Goal: Information Seeking & Learning: Compare options

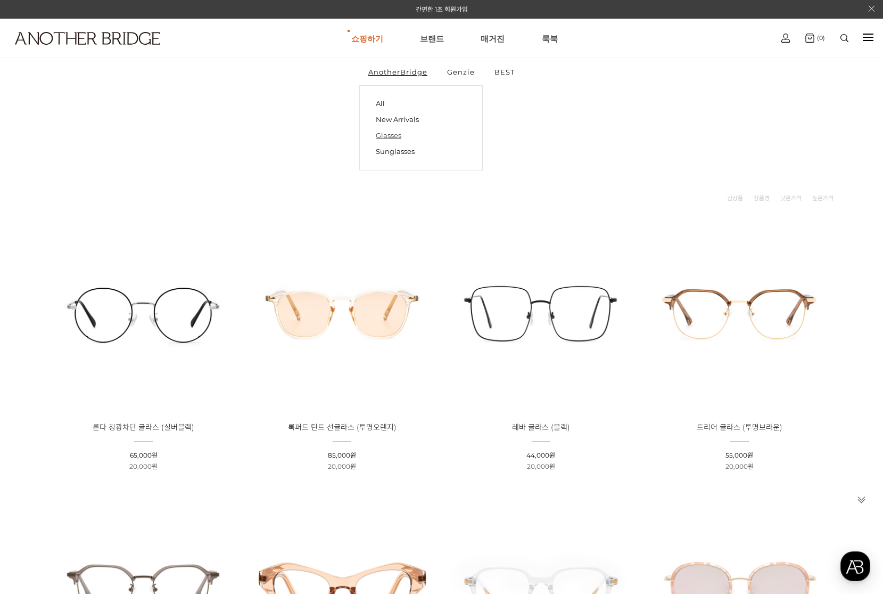
click at [384, 133] on link "Glasses" at bounding box center [421, 135] width 91 height 16
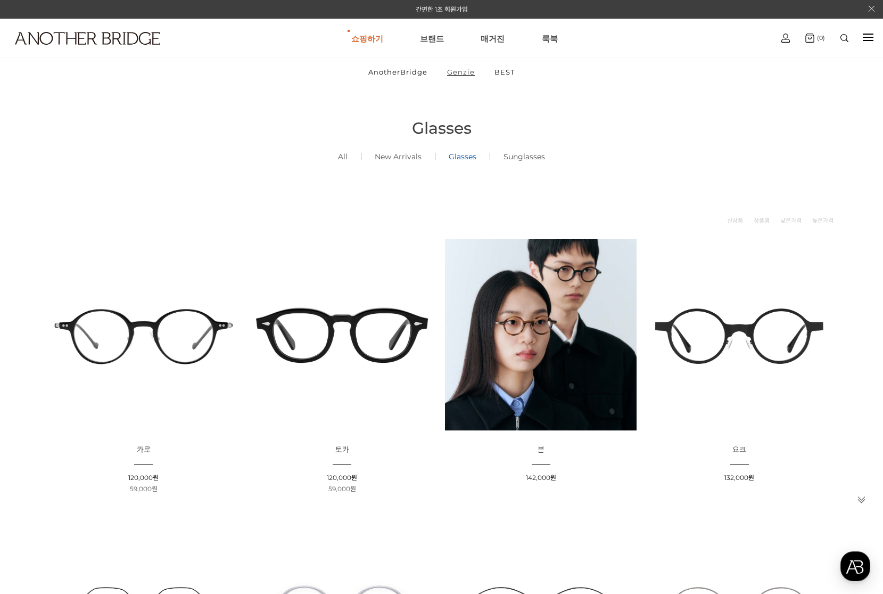
click at [450, 76] on link "Genzie" at bounding box center [461, 72] width 46 height 28
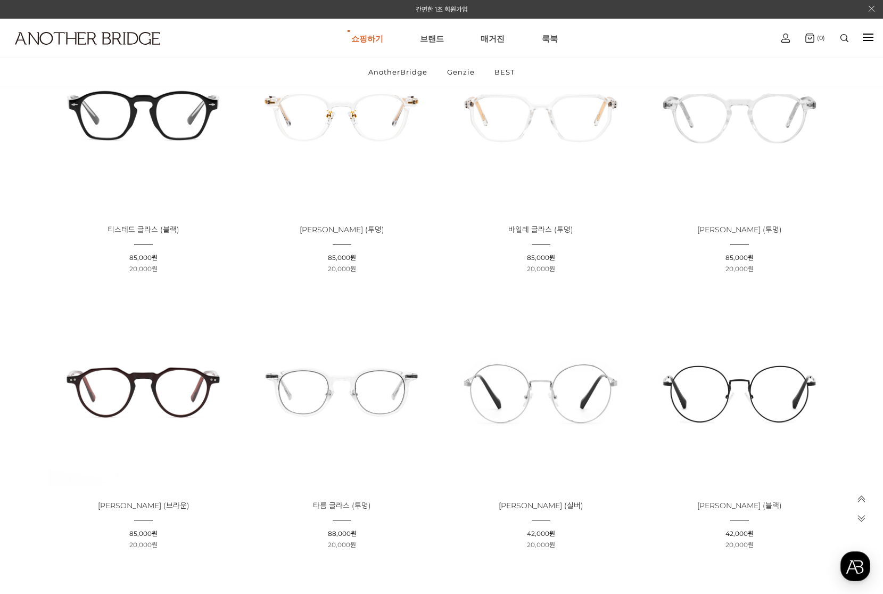
scroll to position [1729, 0]
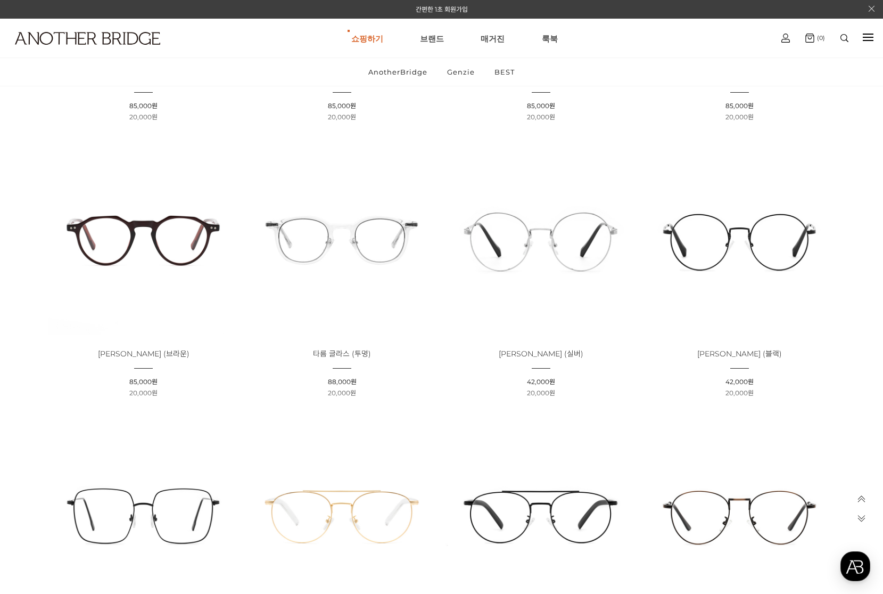
click at [141, 234] on img at bounding box center [143, 238] width 191 height 191
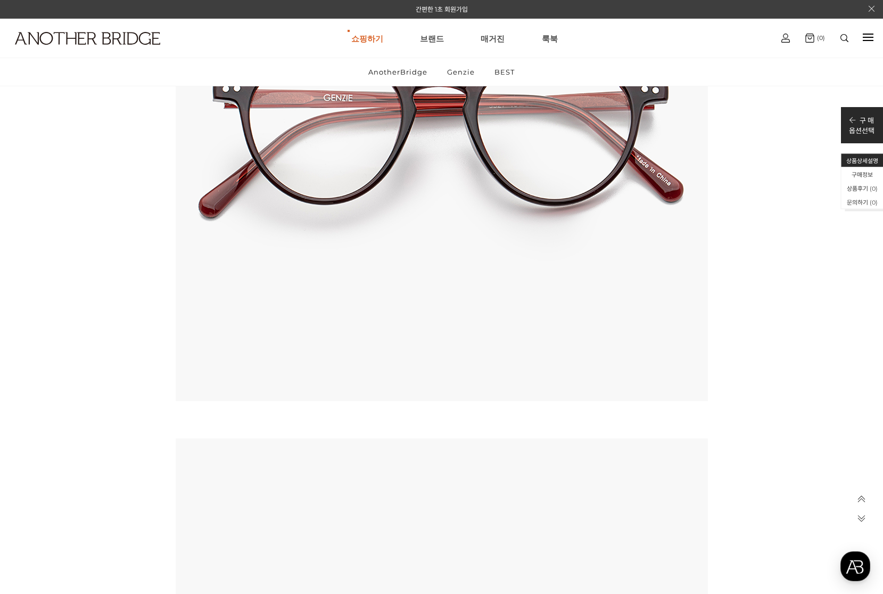
scroll to position [5458, 0]
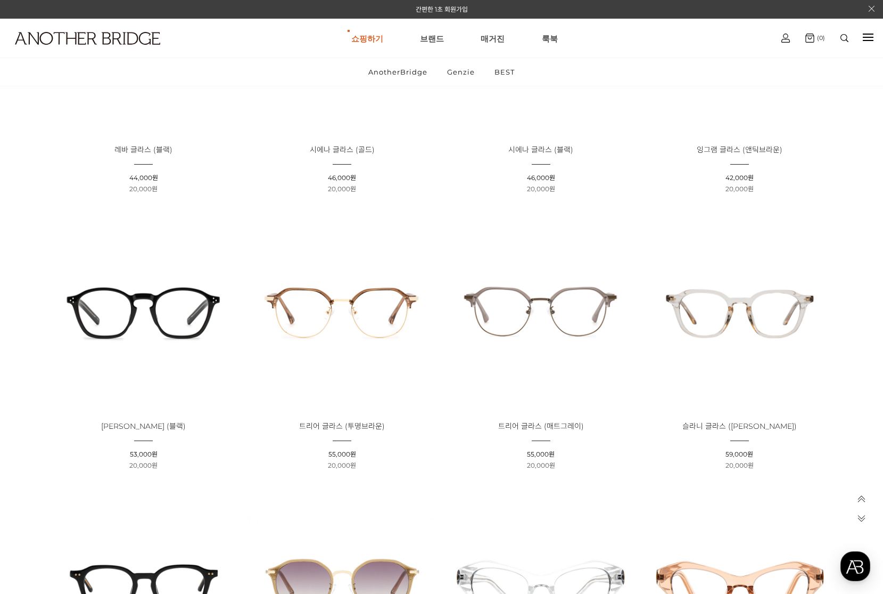
scroll to position [1850, 0]
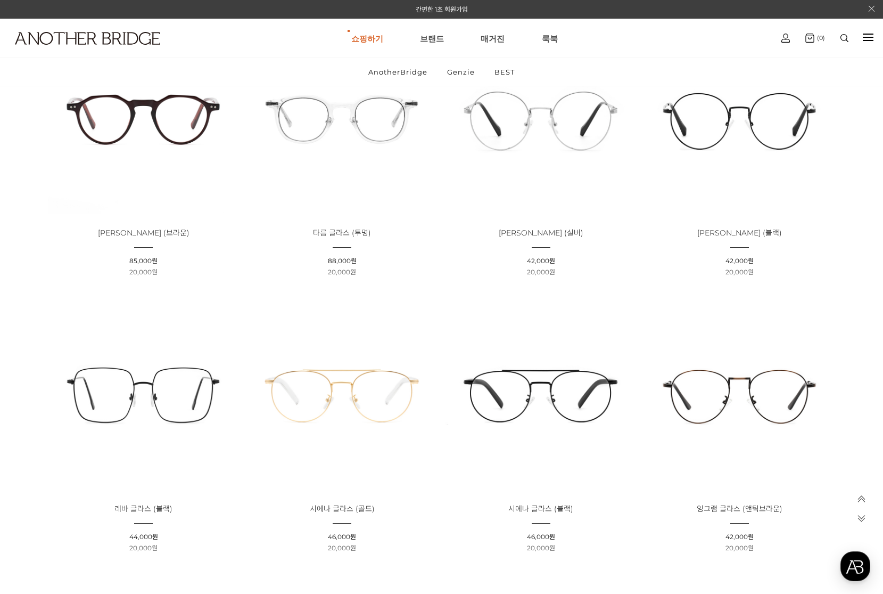
click at [168, 235] on span "오르후스 글라스 (브라운)" at bounding box center [144, 233] width 92 height 10
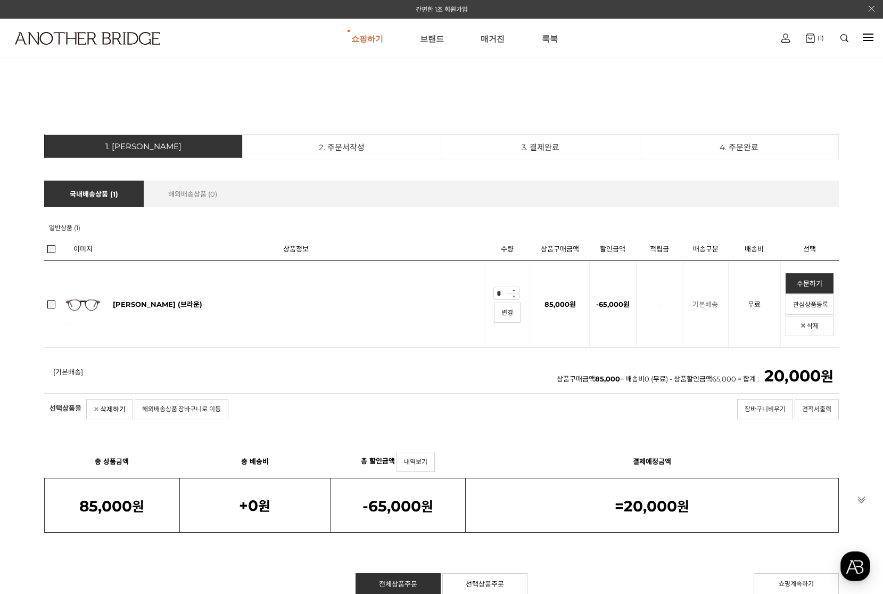
scroll to position [201, 0]
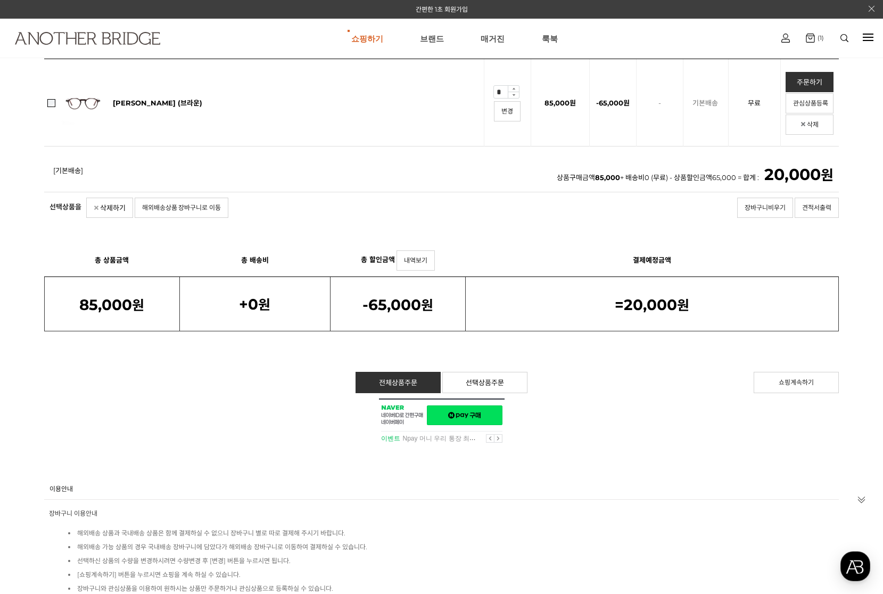
click at [76, 38] on img at bounding box center [87, 38] width 145 height 13
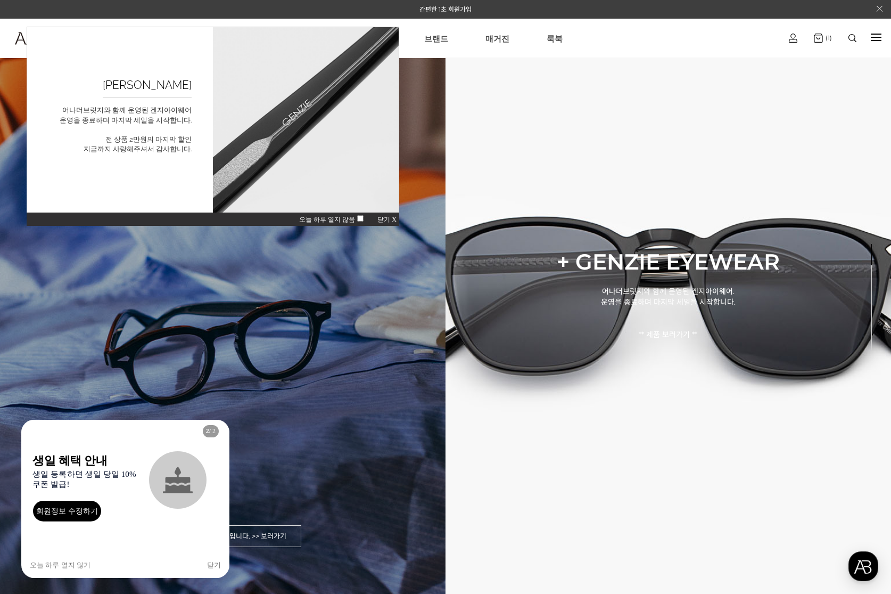
click at [309, 340] on div "TOCA 클래식한 아넬 디자인을 바탕으로 제작된 아세테이트 안경입니다. >> 보러가기" at bounding box center [223, 297] width 446 height 594
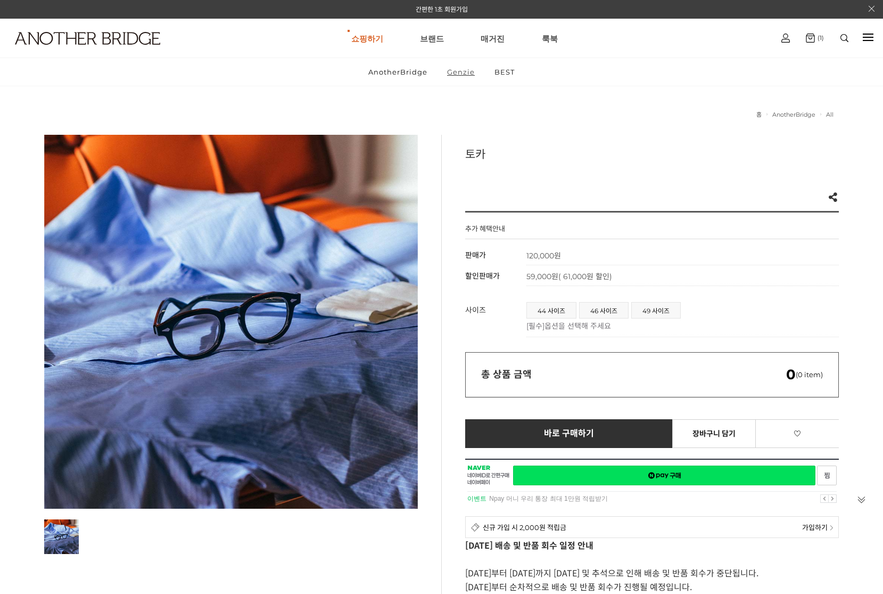
click at [460, 71] on link "Genzie" at bounding box center [461, 72] width 46 height 28
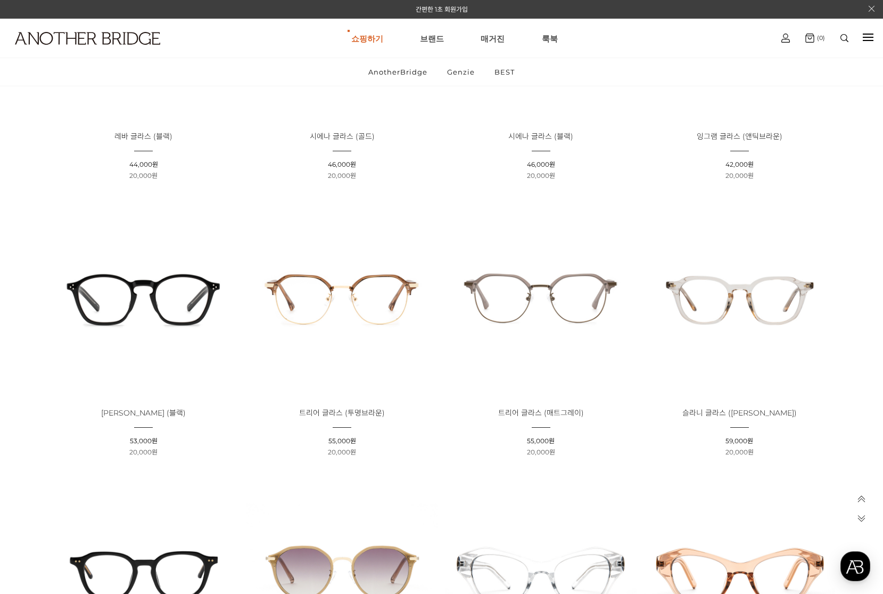
scroll to position [2350, 0]
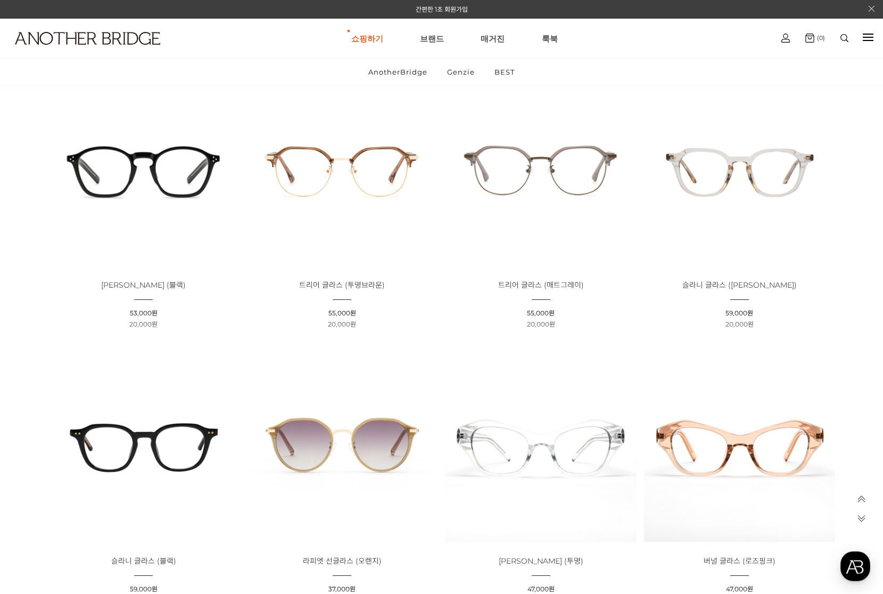
click at [744, 151] on img at bounding box center [739, 169] width 191 height 191
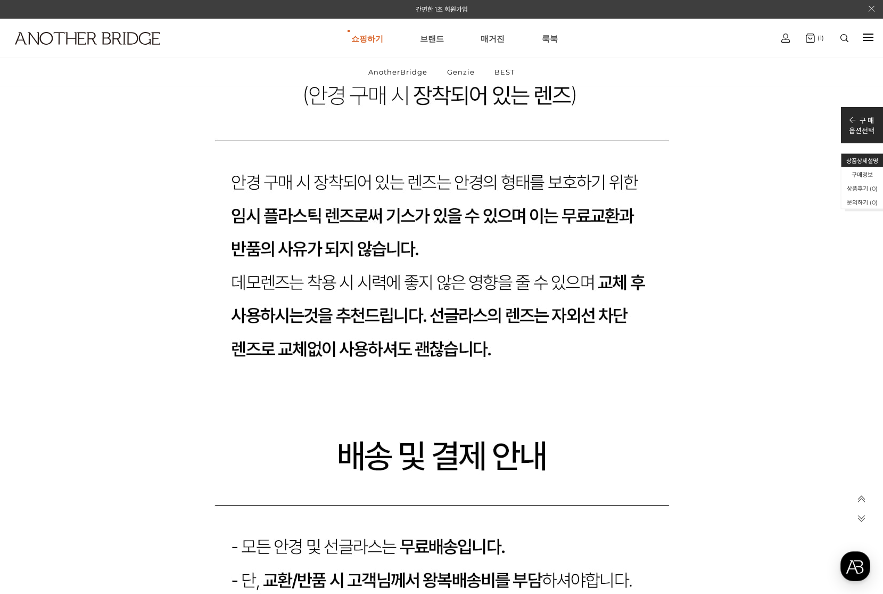
scroll to position [9075, 0]
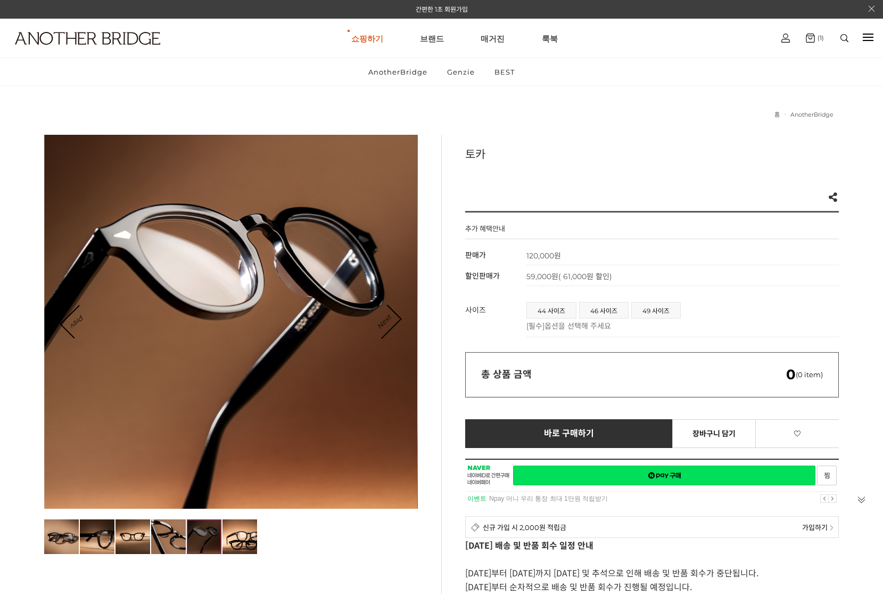
click at [245, 538] on img at bounding box center [240, 536] width 35 height 35
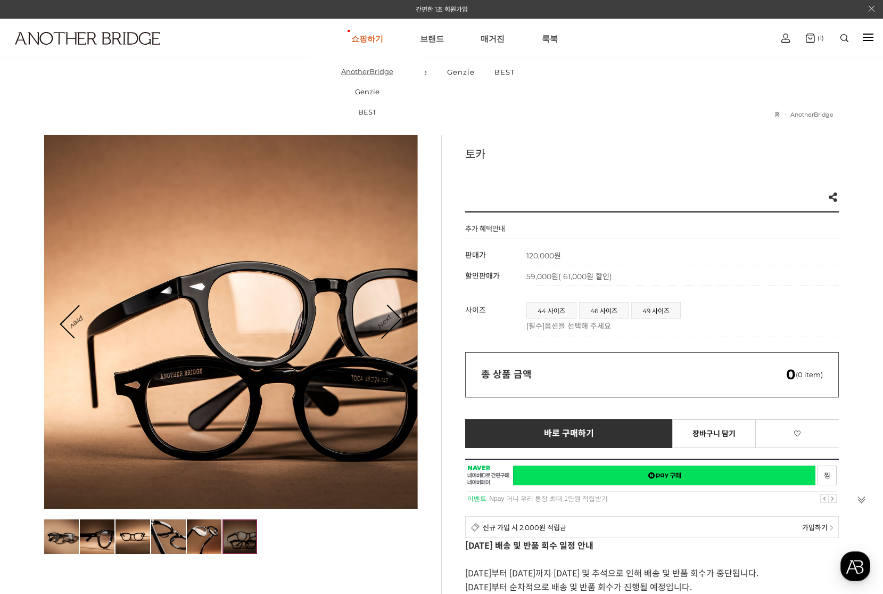
click at [391, 80] on link "AnotherBridge" at bounding box center [367, 71] width 115 height 20
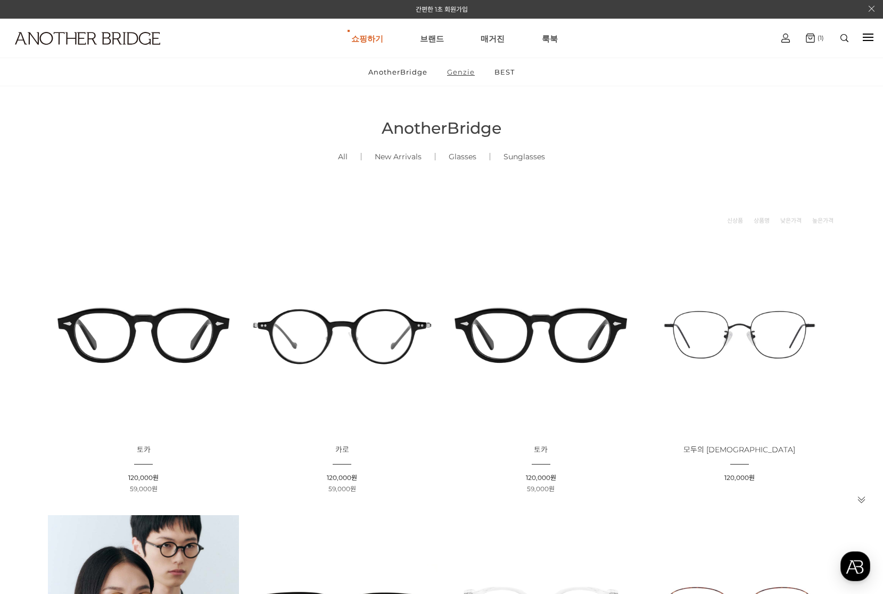
click at [461, 72] on link "Genzie" at bounding box center [461, 72] width 46 height 28
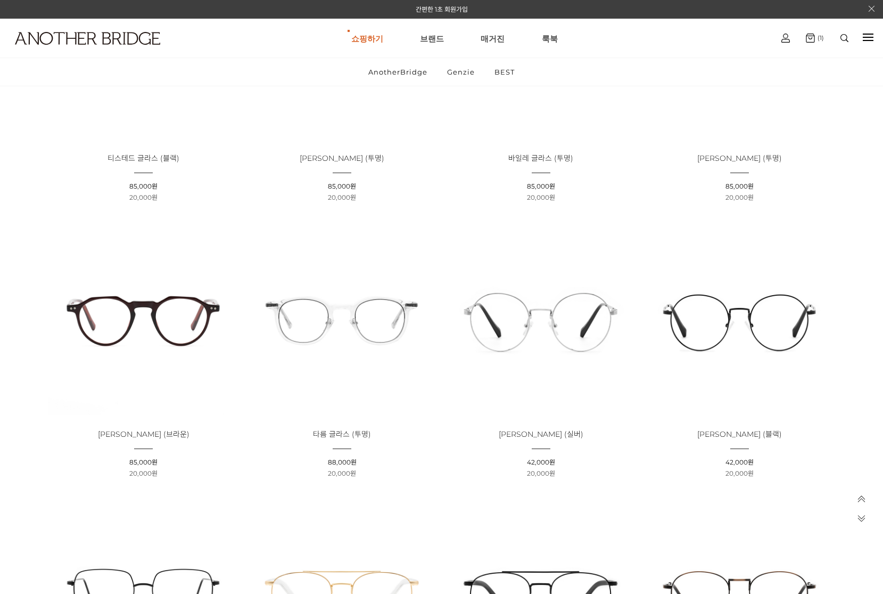
scroll to position [1812, 0]
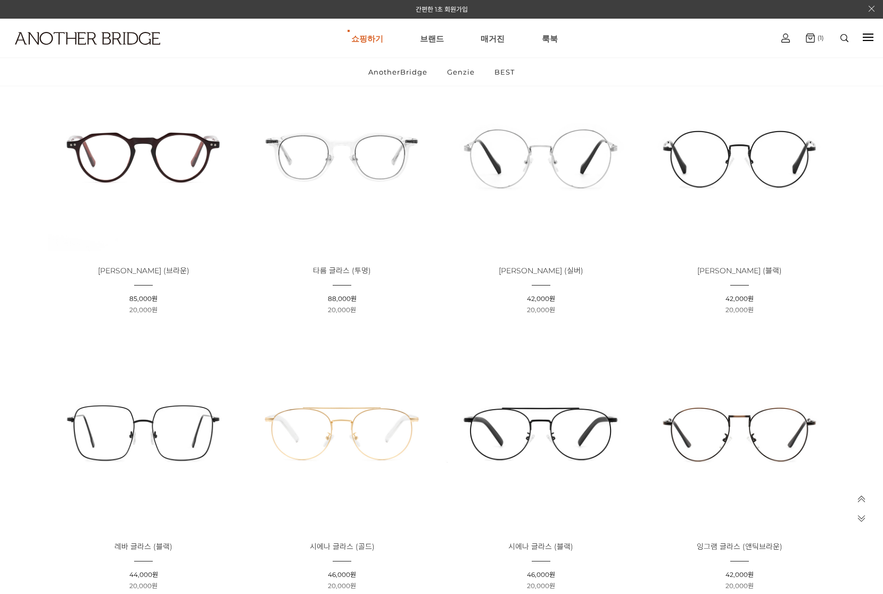
click at [211, 191] on img at bounding box center [143, 155] width 191 height 191
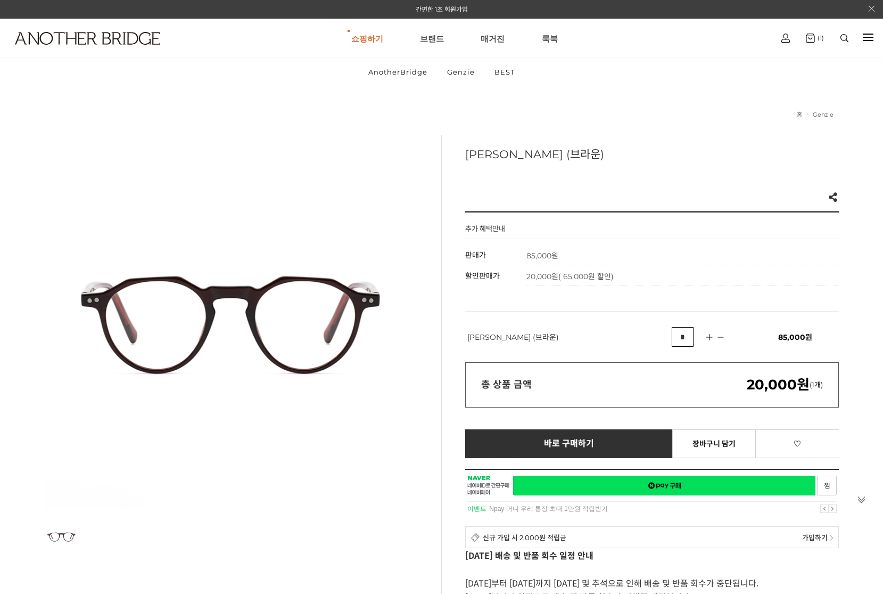
click at [314, 316] on img at bounding box center [231, 322] width 374 height 374
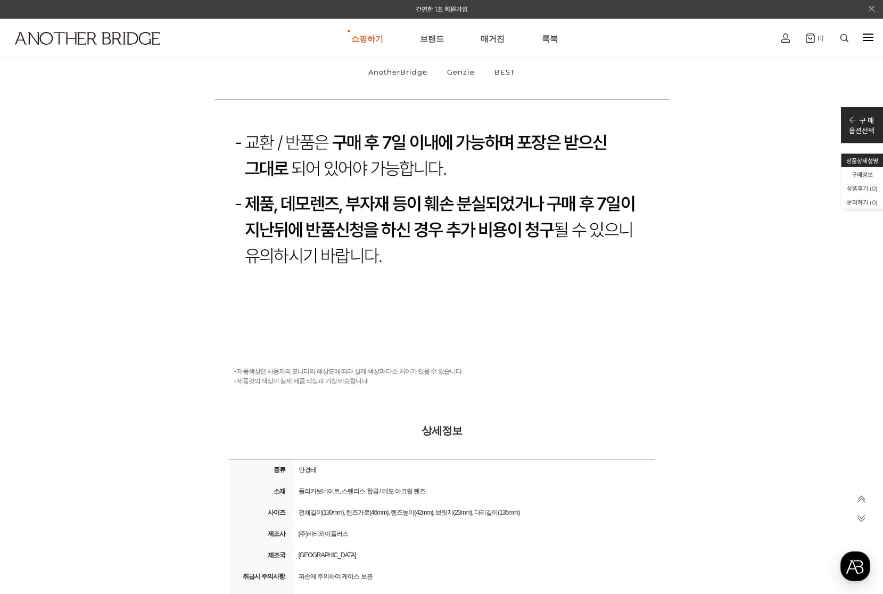
scroll to position [12448, 0]
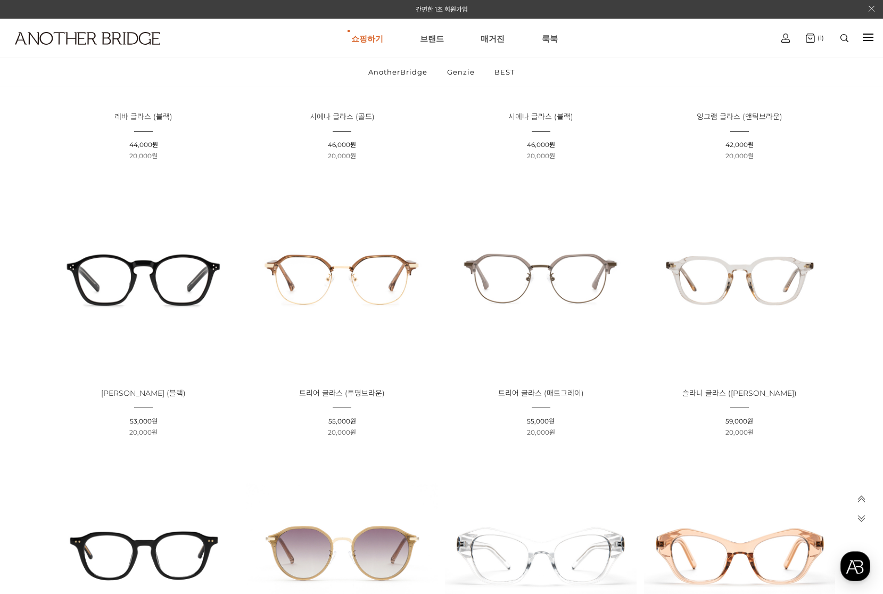
scroll to position [2256, 0]
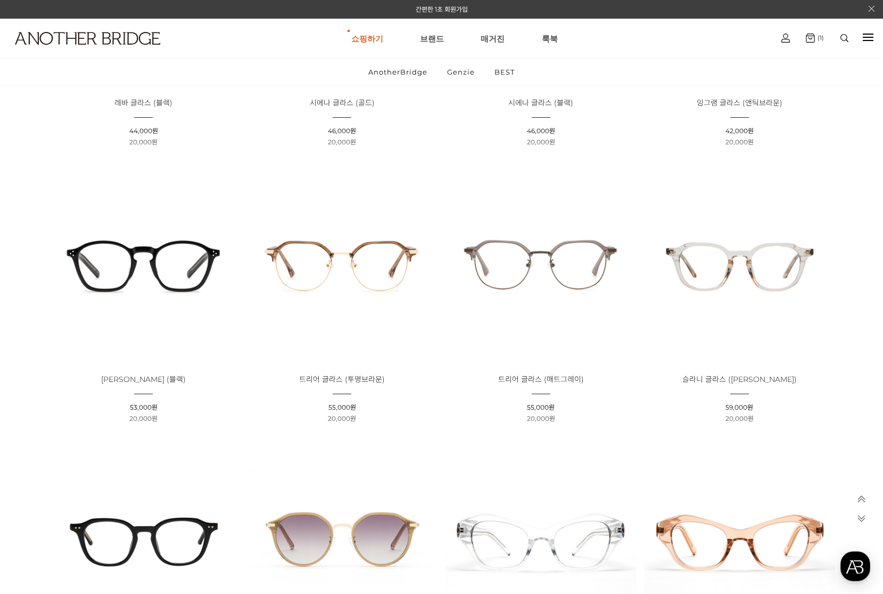
click at [771, 279] on img at bounding box center [739, 263] width 191 height 191
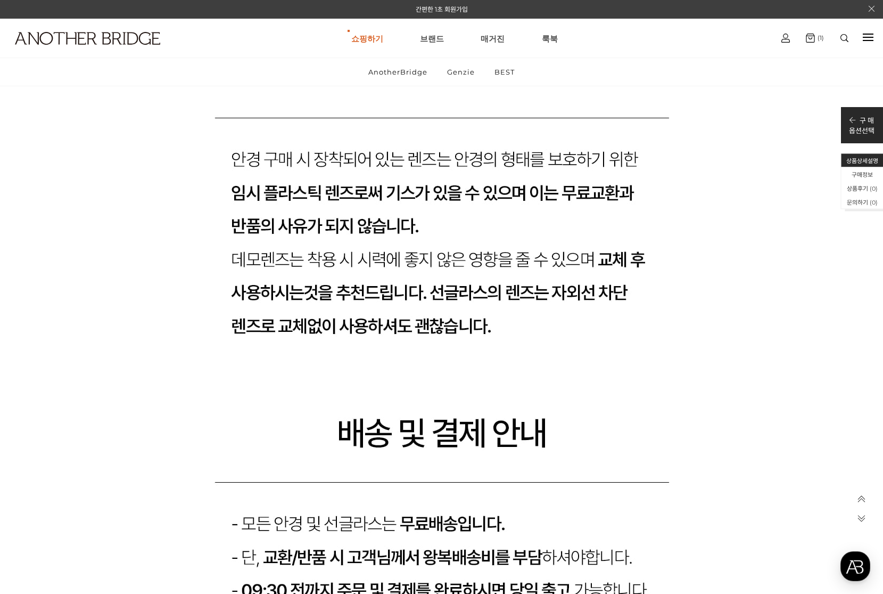
scroll to position [10026, 0]
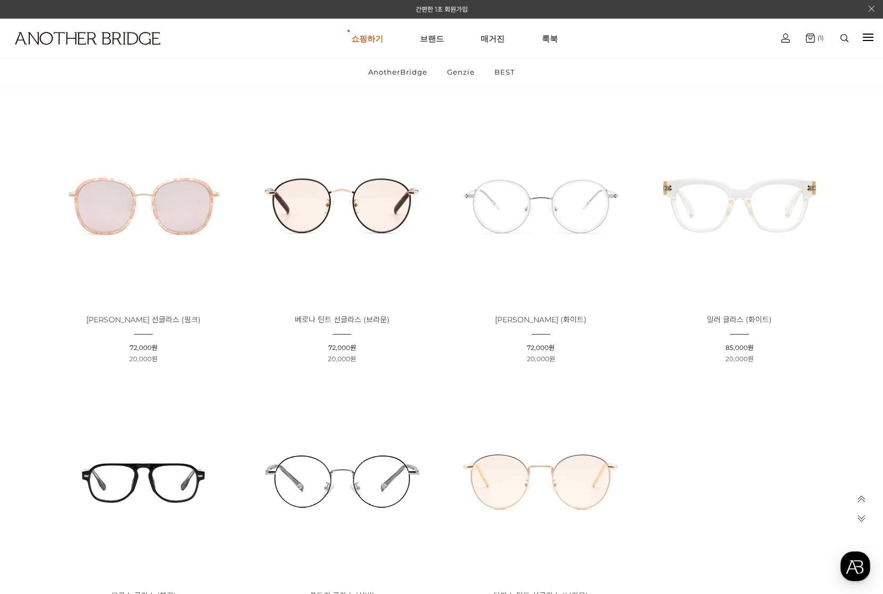
scroll to position [3591, 0]
